Goal: Task Accomplishment & Management: Manage account settings

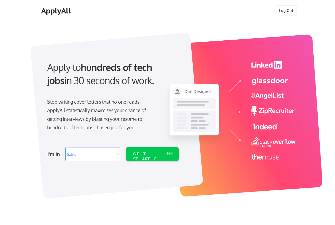
select select ""sales0""
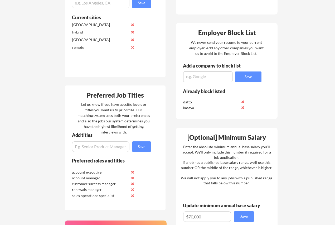
scroll to position [186, 0]
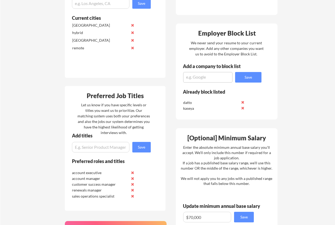
click at [204, 74] on textarea at bounding box center [207, 77] width 49 height 11
type textarea "a"
type textarea "A-LIGN"
click at [243, 80] on button "Save" at bounding box center [248, 77] width 26 height 11
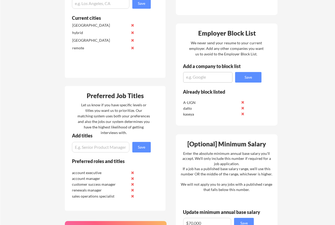
click at [221, 77] on textarea at bounding box center [207, 77] width 49 height 11
type textarea "CHG Healthcare"
click at [247, 82] on button "Save" at bounding box center [248, 77] width 26 height 11
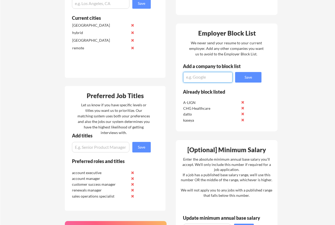
click at [213, 81] on textarea at bounding box center [207, 77] width 49 height 11
type textarea "r"
type textarea "Ramp"
click at [244, 82] on button "Save" at bounding box center [248, 77] width 26 height 11
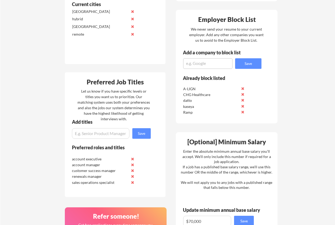
scroll to position [201, 0]
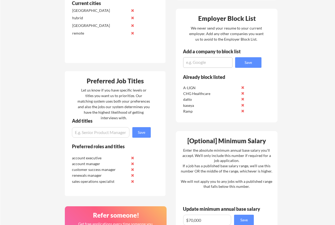
click at [217, 69] on div "Employer Block List We never send your resume to your current employer. Add any…" at bounding box center [227, 66] width 102 height 114
click at [216, 64] on textarea at bounding box center [207, 62] width 49 height 11
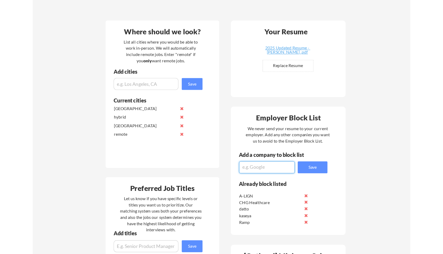
scroll to position [116, 0]
